Goal: Task Accomplishment & Management: Complete application form

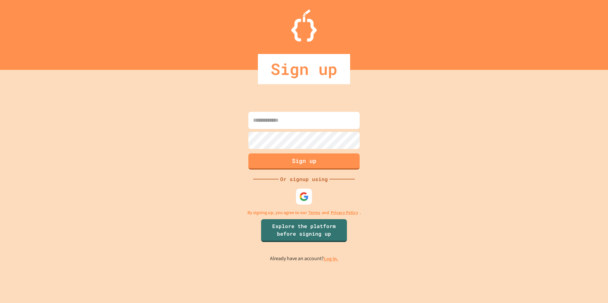
click at [304, 115] on input at bounding box center [303, 120] width 111 height 17
type input "**********"
click at [285, 163] on button "Sign up" at bounding box center [304, 161] width 114 height 17
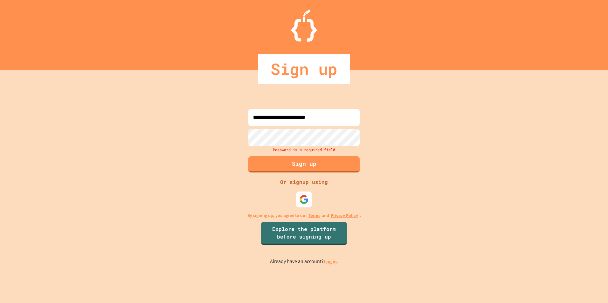
click at [291, 200] on div "**********" at bounding box center [304, 186] width 608 height 233
click at [302, 196] on img at bounding box center [304, 200] width 10 height 10
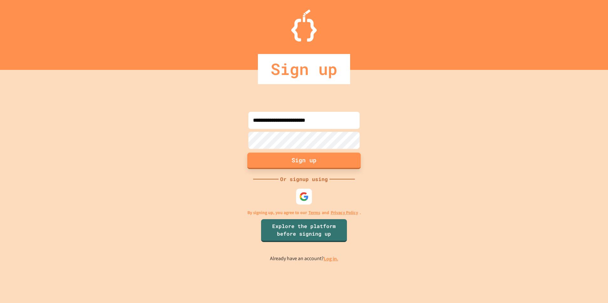
click at [286, 167] on button "Sign up" at bounding box center [304, 161] width 114 height 17
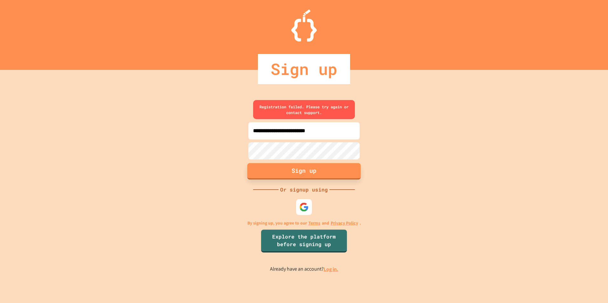
click at [281, 169] on button "Sign up" at bounding box center [304, 171] width 114 height 17
click at [280, 169] on button "Sign up" at bounding box center [304, 171] width 114 height 17
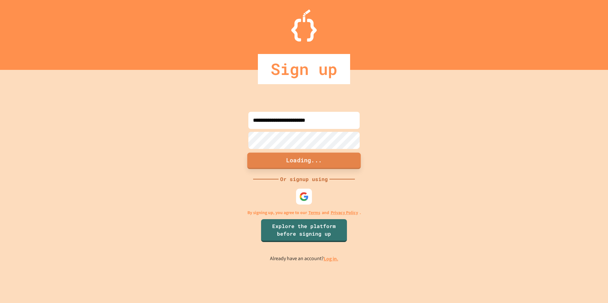
click at [281, 169] on button "Loading..." at bounding box center [304, 161] width 114 height 17
click at [283, 167] on button "Loading..." at bounding box center [304, 161] width 114 height 17
click at [283, 168] on button "Loading..." at bounding box center [304, 161] width 114 height 17
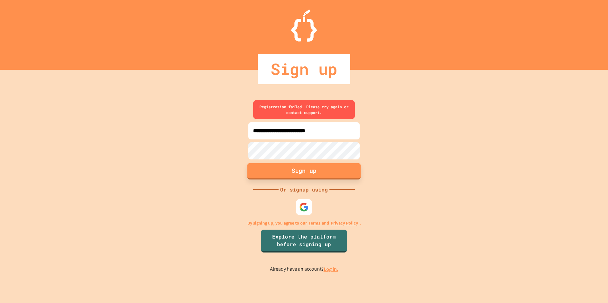
click at [282, 166] on button "Sign up" at bounding box center [304, 171] width 114 height 17
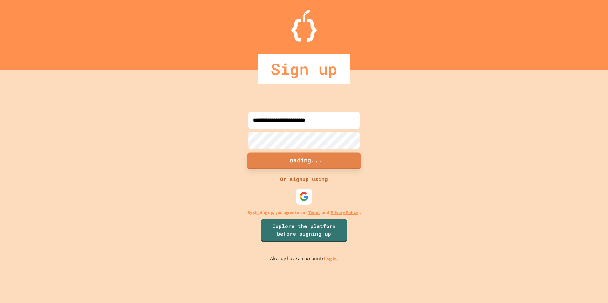
click at [282, 166] on button "Loading..." at bounding box center [304, 161] width 114 height 17
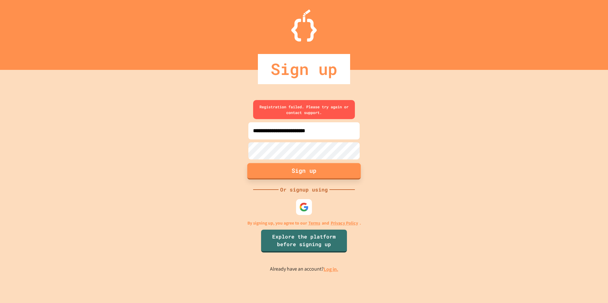
click at [282, 166] on button "Sign up" at bounding box center [304, 171] width 114 height 17
click at [282, 165] on button "Sign up" at bounding box center [304, 171] width 114 height 17
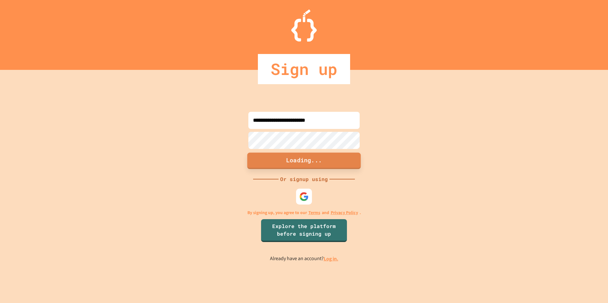
click at [282, 165] on button "Loading..." at bounding box center [304, 161] width 114 height 17
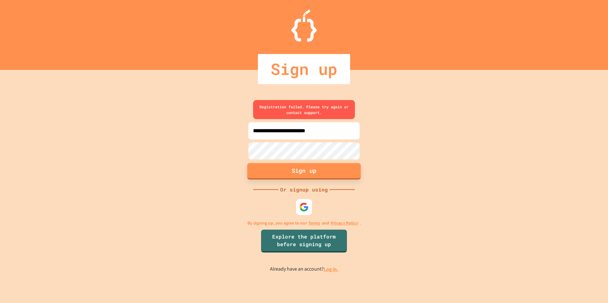
click at [282, 165] on button "Sign up" at bounding box center [304, 171] width 114 height 17
